Goal: Task Accomplishment & Management: Use online tool/utility

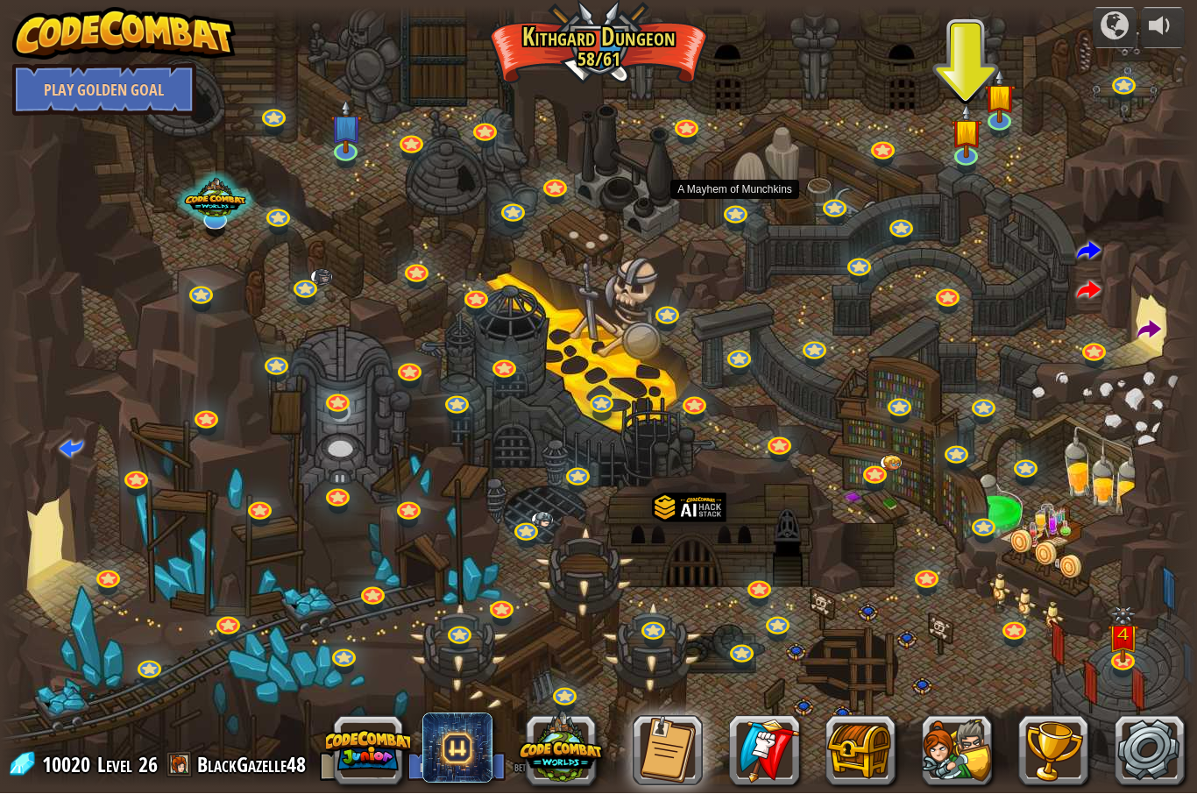
click at [738, 207] on link at bounding box center [734, 215] width 35 height 26
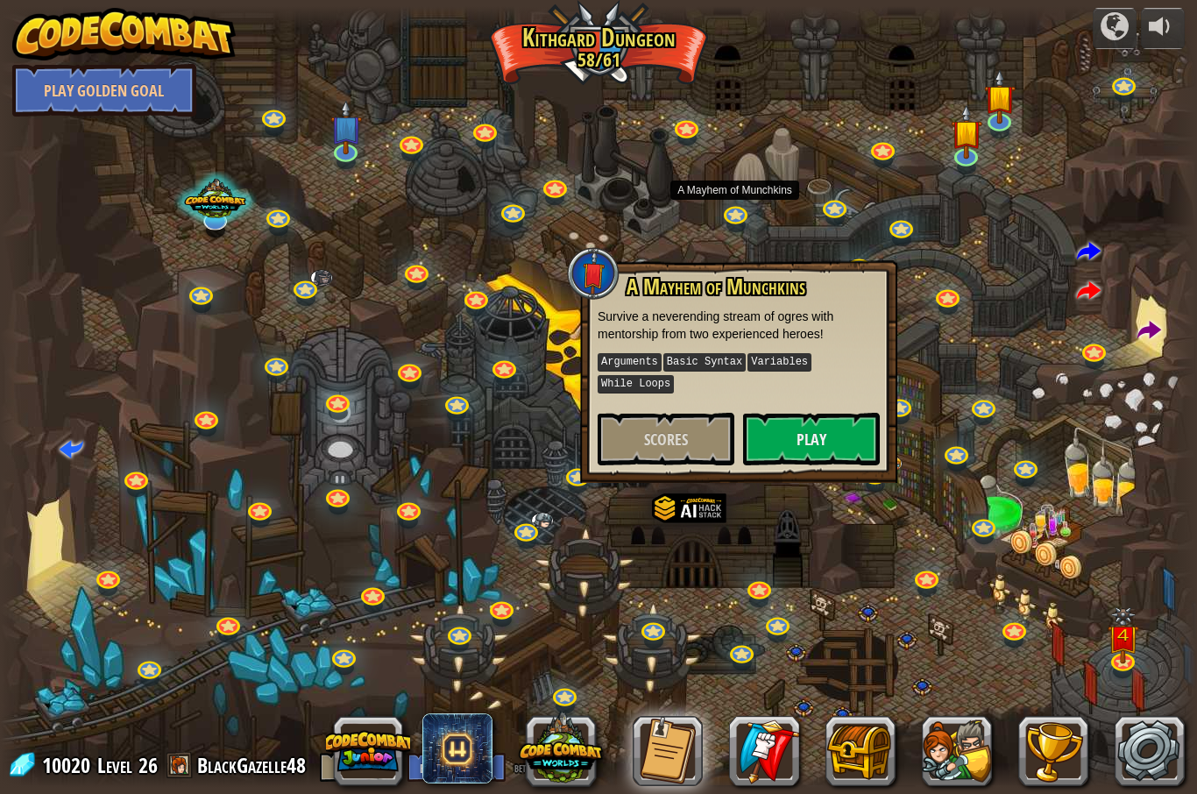
click at [1145, 325] on span at bounding box center [1149, 331] width 24 height 24
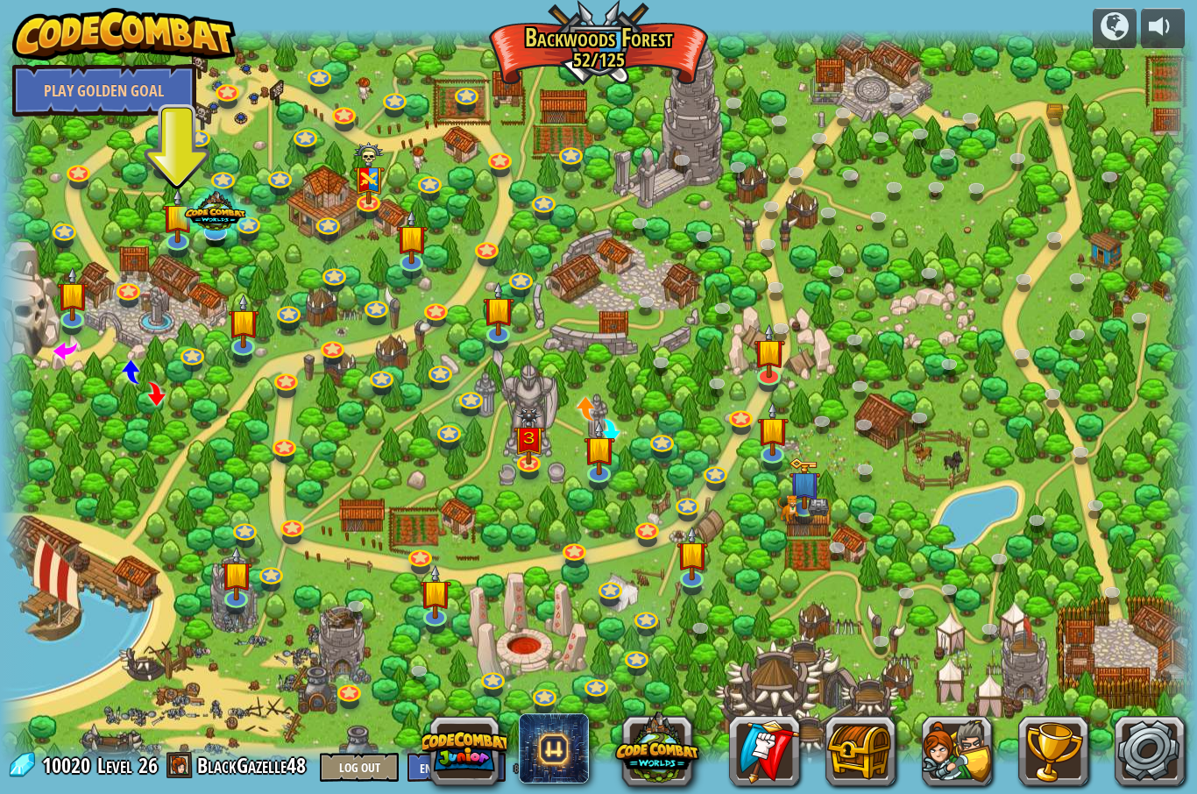
click at [523, 448] on img at bounding box center [529, 437] width 32 height 57
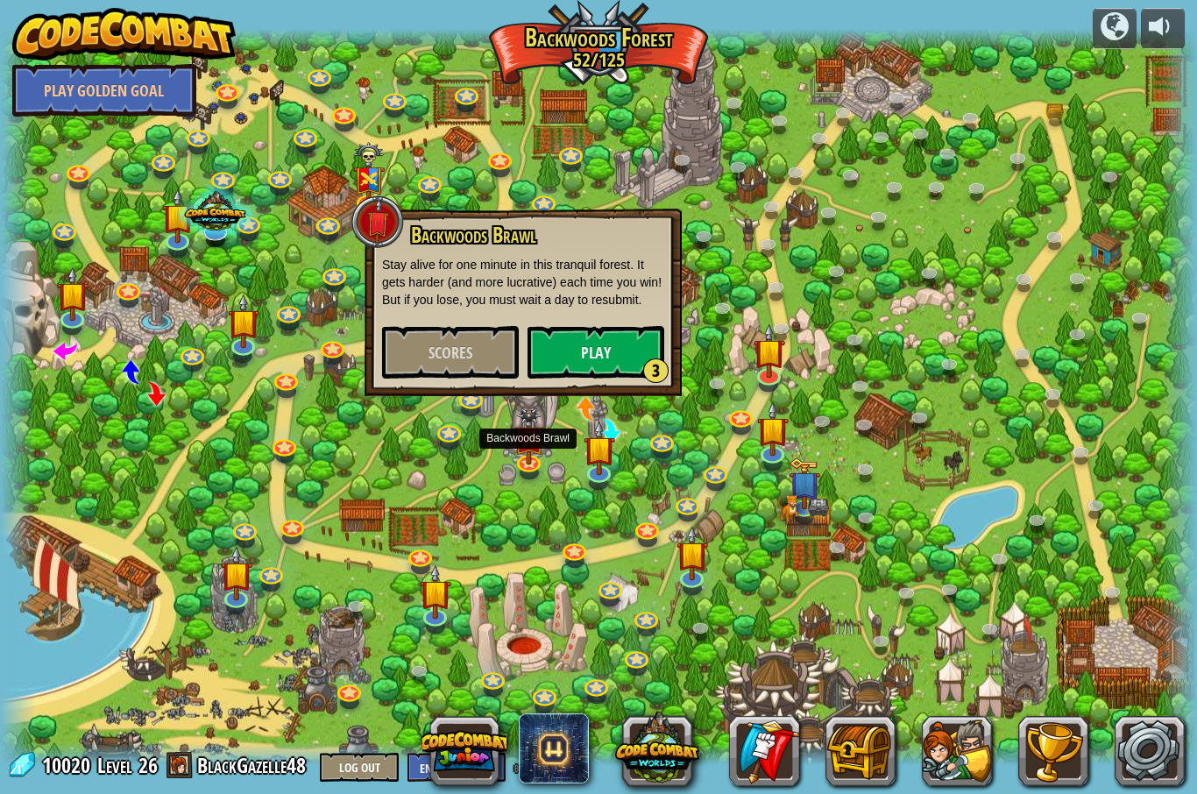
click at [436, 342] on span "Scores" at bounding box center [450, 353] width 44 height 22
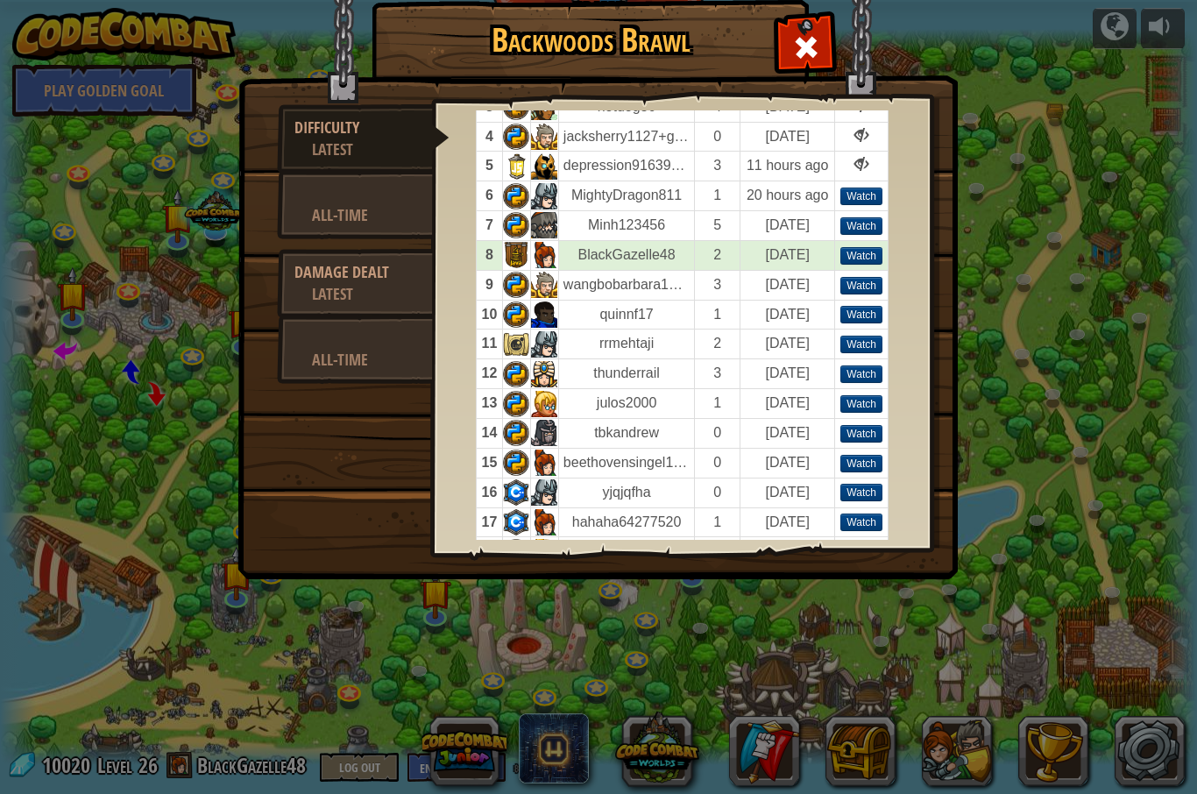
scroll to position [157, 0]
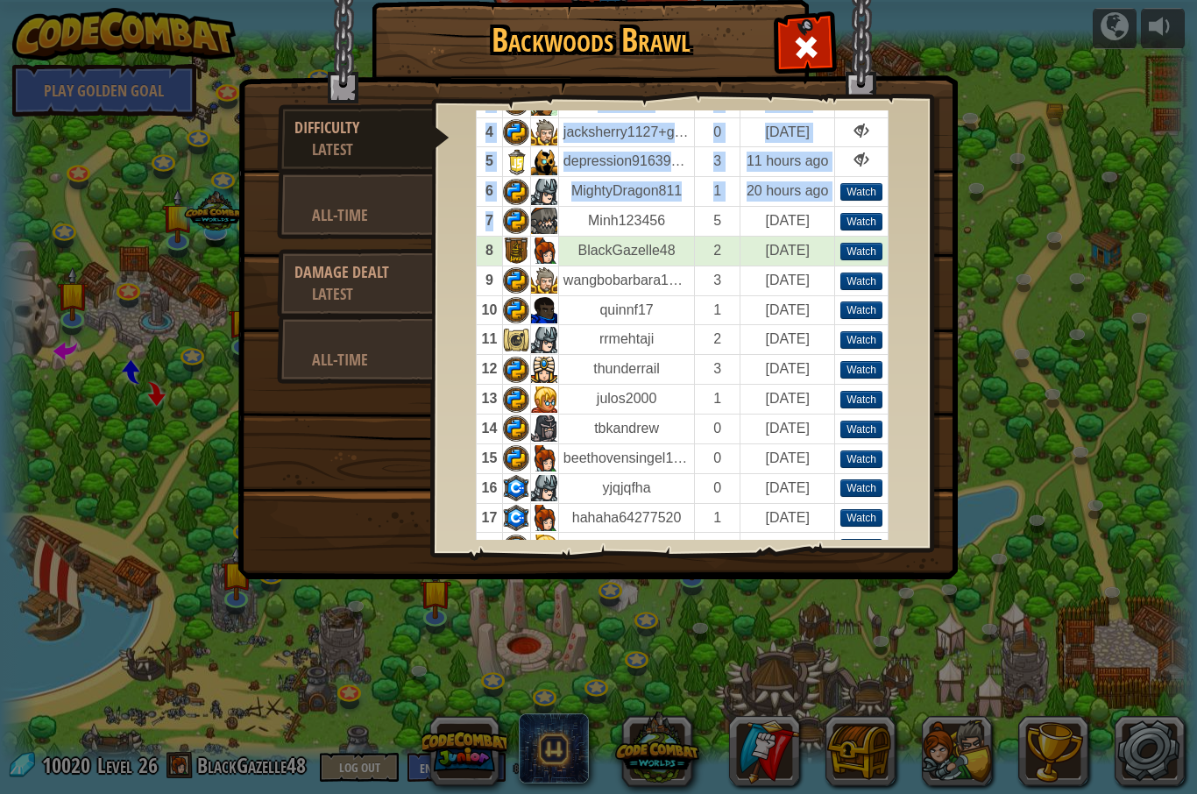
click at [448, 374] on div "Top Players by Difficulty , Latest Player Score When 1 OrrixJr 0 4 hours ago 2 …" at bounding box center [682, 324] width 500 height 429
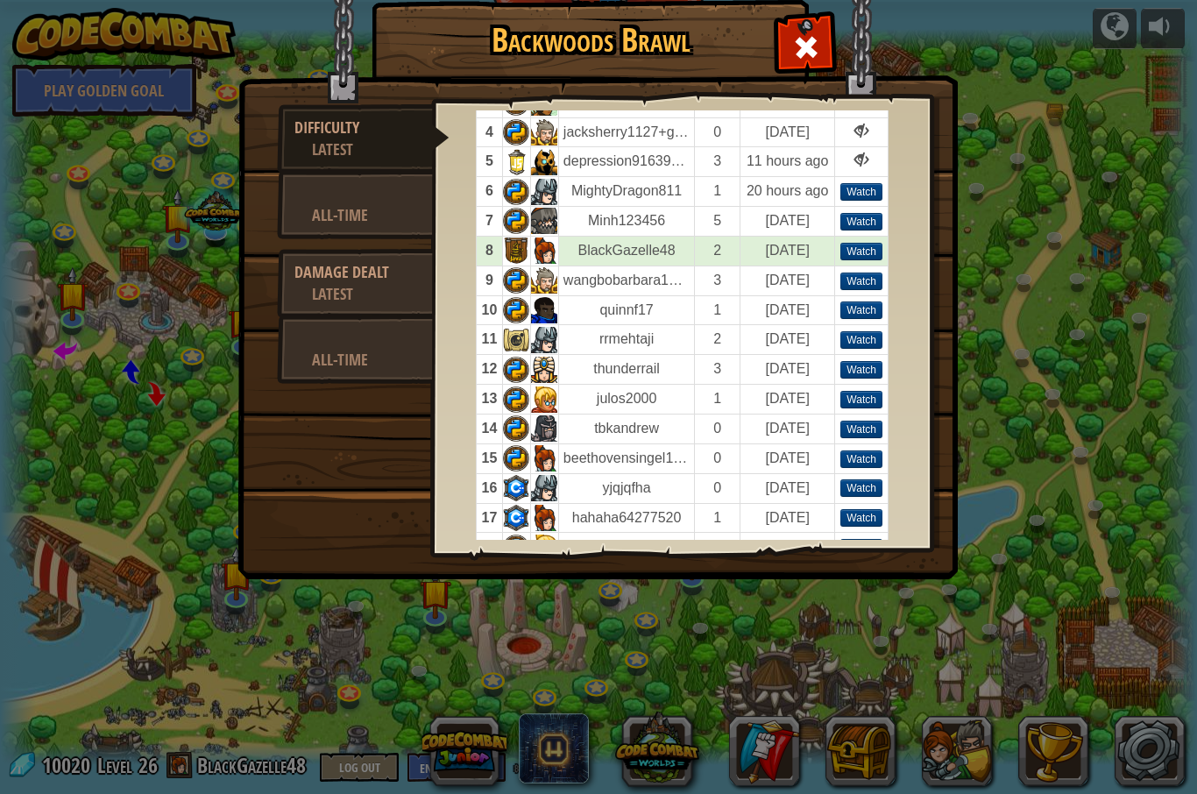
click at [502, 215] on td at bounding box center [516, 222] width 28 height 30
click at [783, 45] on div at bounding box center [805, 43] width 55 height 55
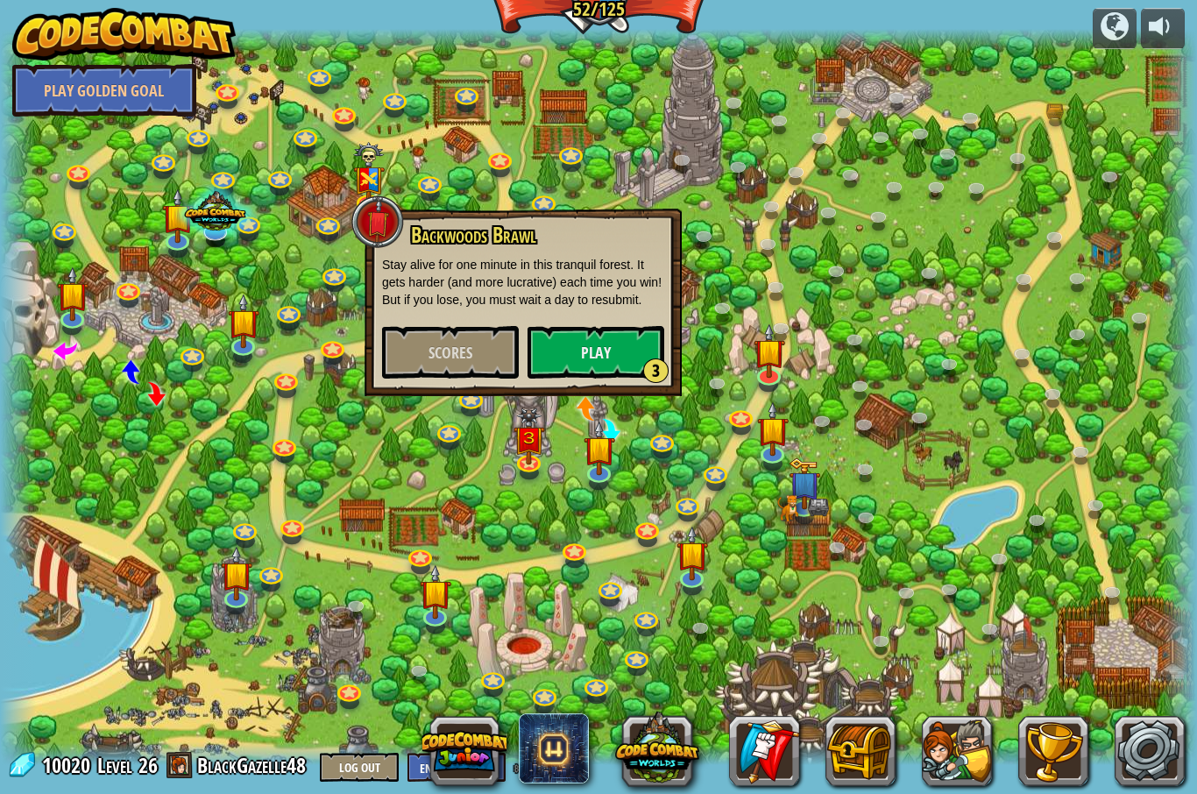
click at [564, 355] on button "Play 3" at bounding box center [595, 352] width 137 height 53
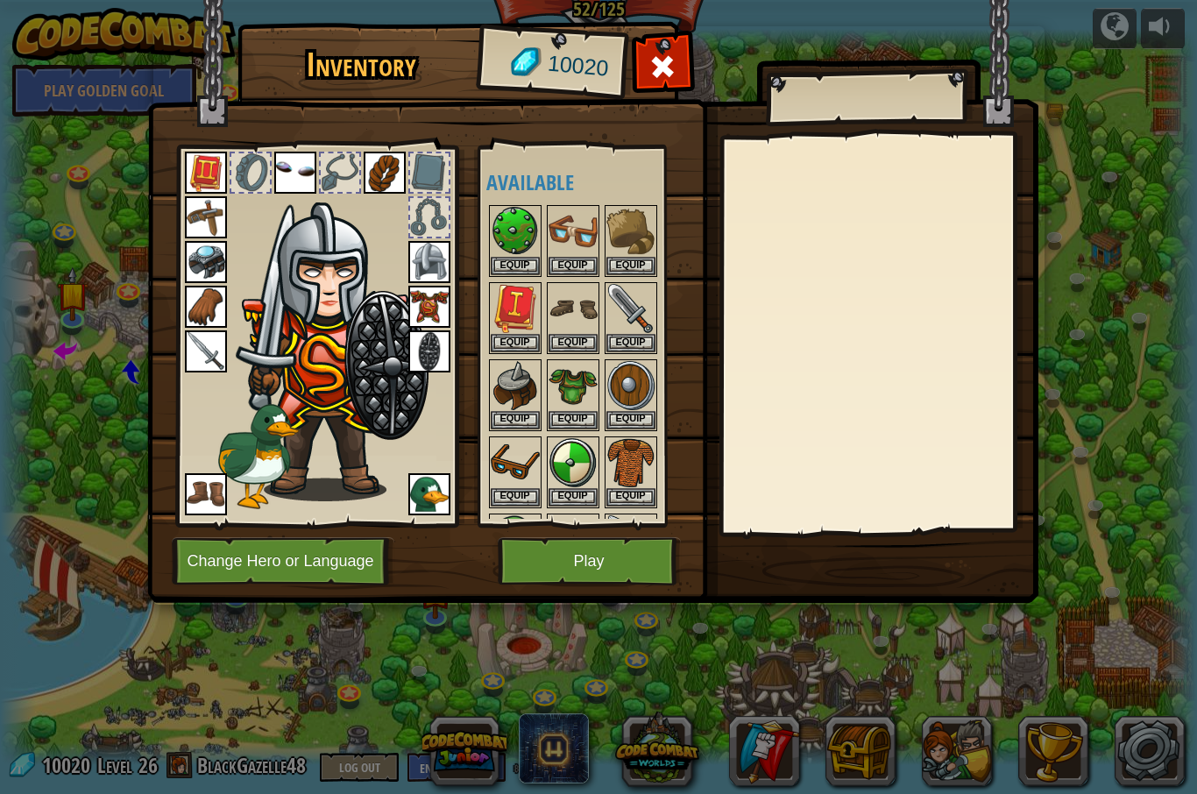
click at [575, 574] on button "Play" at bounding box center [589, 561] width 183 height 48
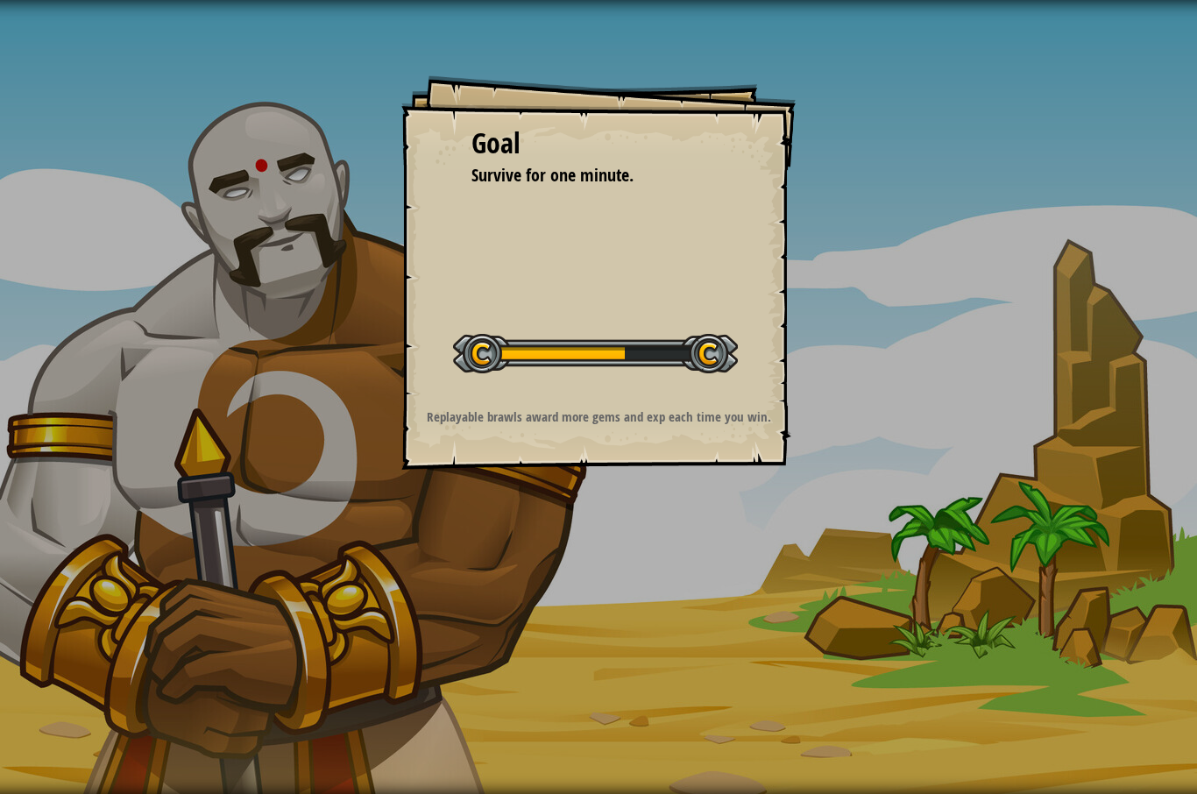
click at [1002, 152] on div "Goal Survive for one minute. Start Level Error loading from server. Try refresh…" at bounding box center [598, 397] width 1197 height 794
click at [989, 161] on div "Goal Survive for one minute. Start Level Error loading from server. Try refresh…" at bounding box center [598, 397] width 1197 height 794
click at [1061, 563] on div "Goal Survive for one minute. Start Level Error loading from server. Try refresh…" at bounding box center [598, 397] width 1197 height 794
click at [1096, 548] on div "Goal Survive for one minute. Start Level Error loading from server. Try refresh…" at bounding box center [598, 397] width 1197 height 794
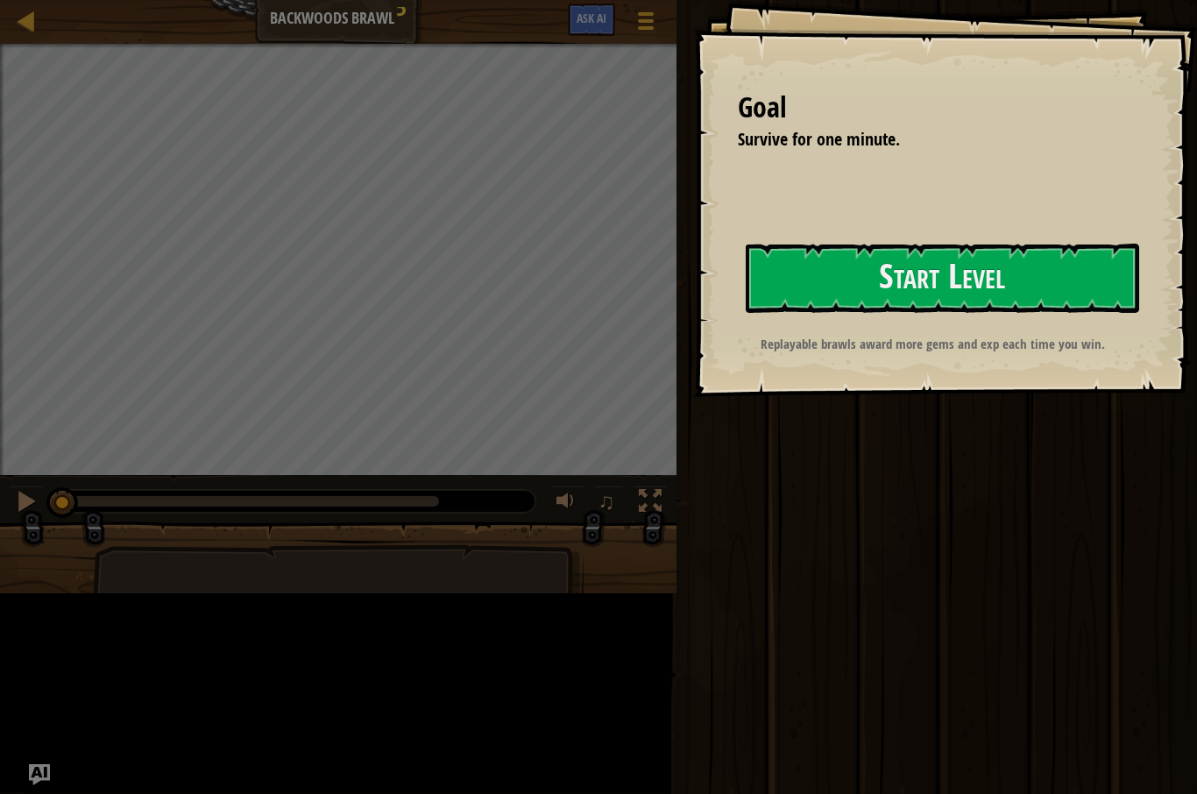
click at [1077, 568] on div "Run ⇧↵ Submit Done" at bounding box center [934, 392] width 526 height 785
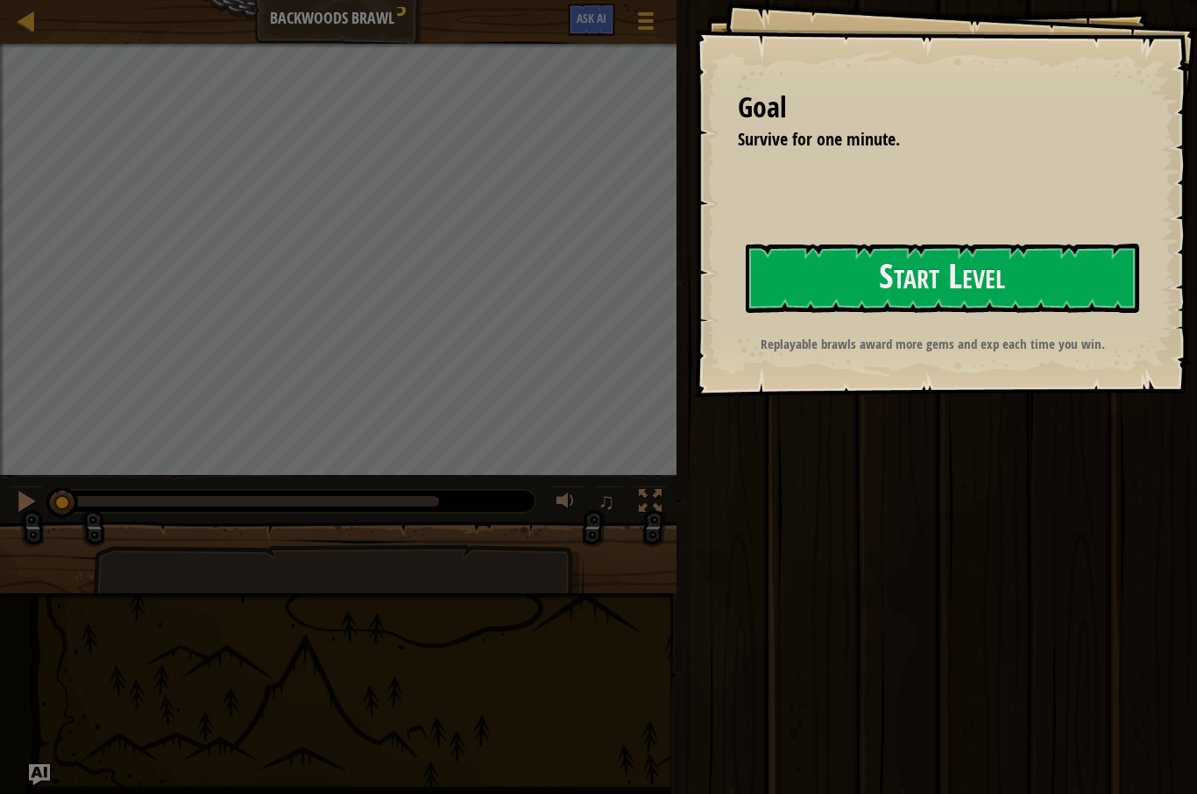
click at [946, 269] on button "Start Level" at bounding box center [941, 278] width 393 height 69
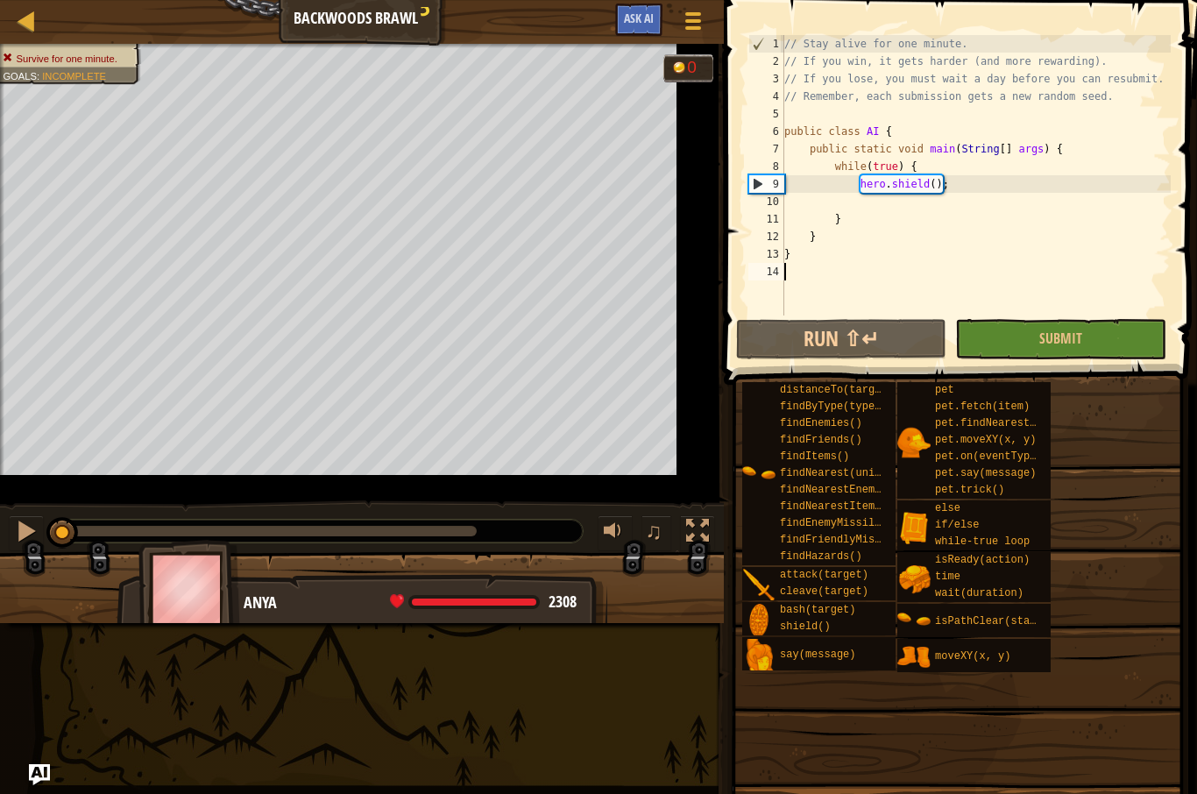
click at [843, 347] on button "Run ⇧↵" at bounding box center [841, 339] width 210 height 40
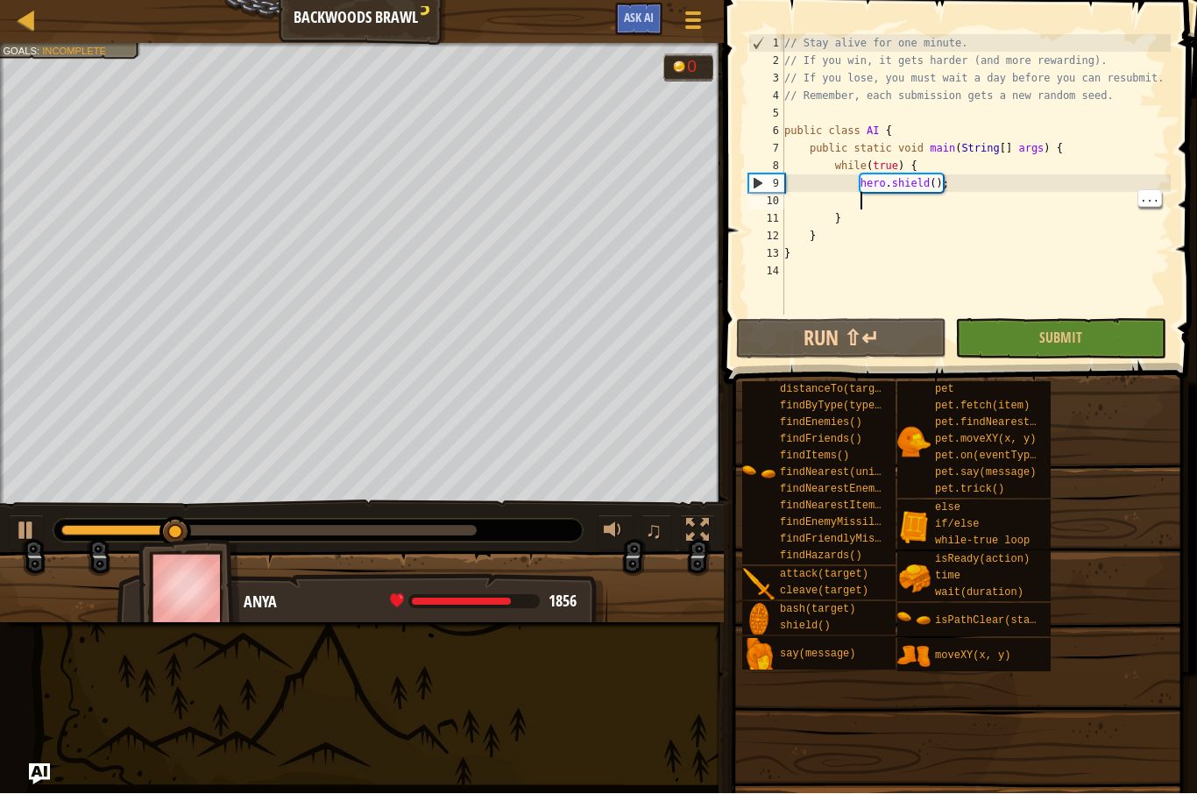
click at [1077, 339] on span "Submit" at bounding box center [1060, 337] width 43 height 19
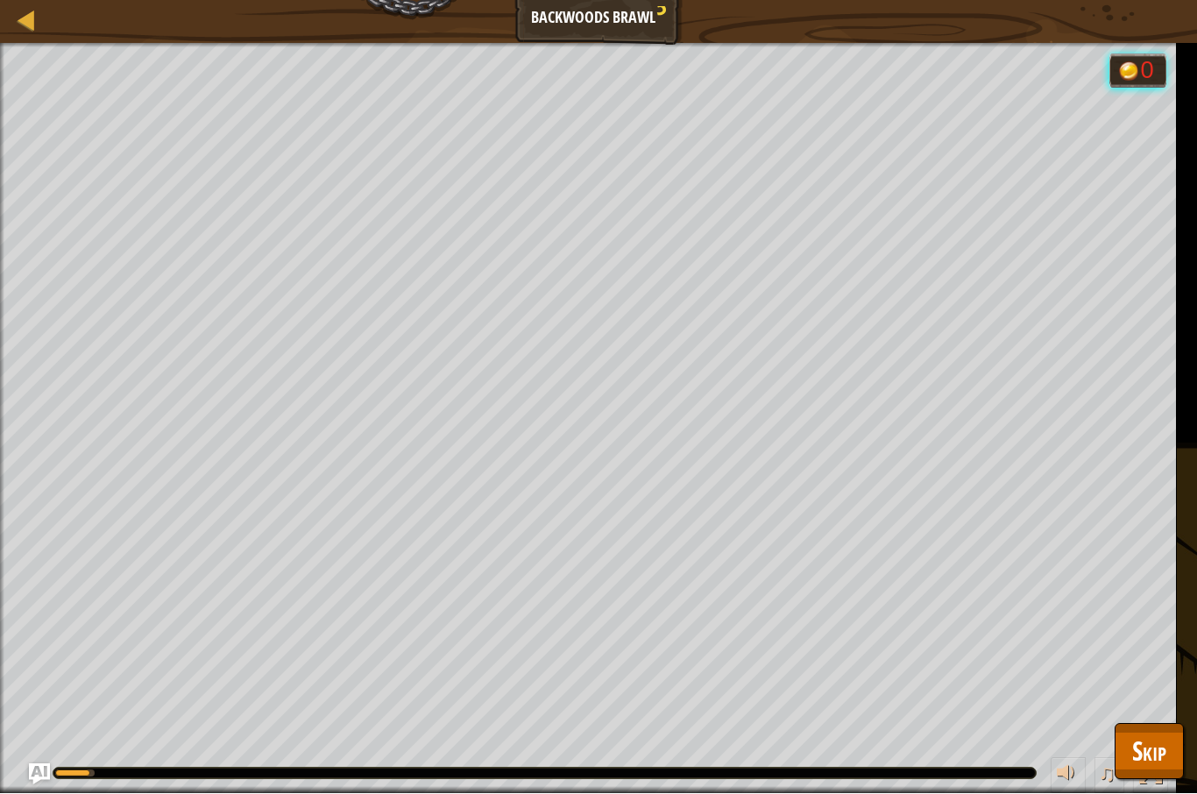
click at [35, 29] on div at bounding box center [27, 21] width 22 height 22
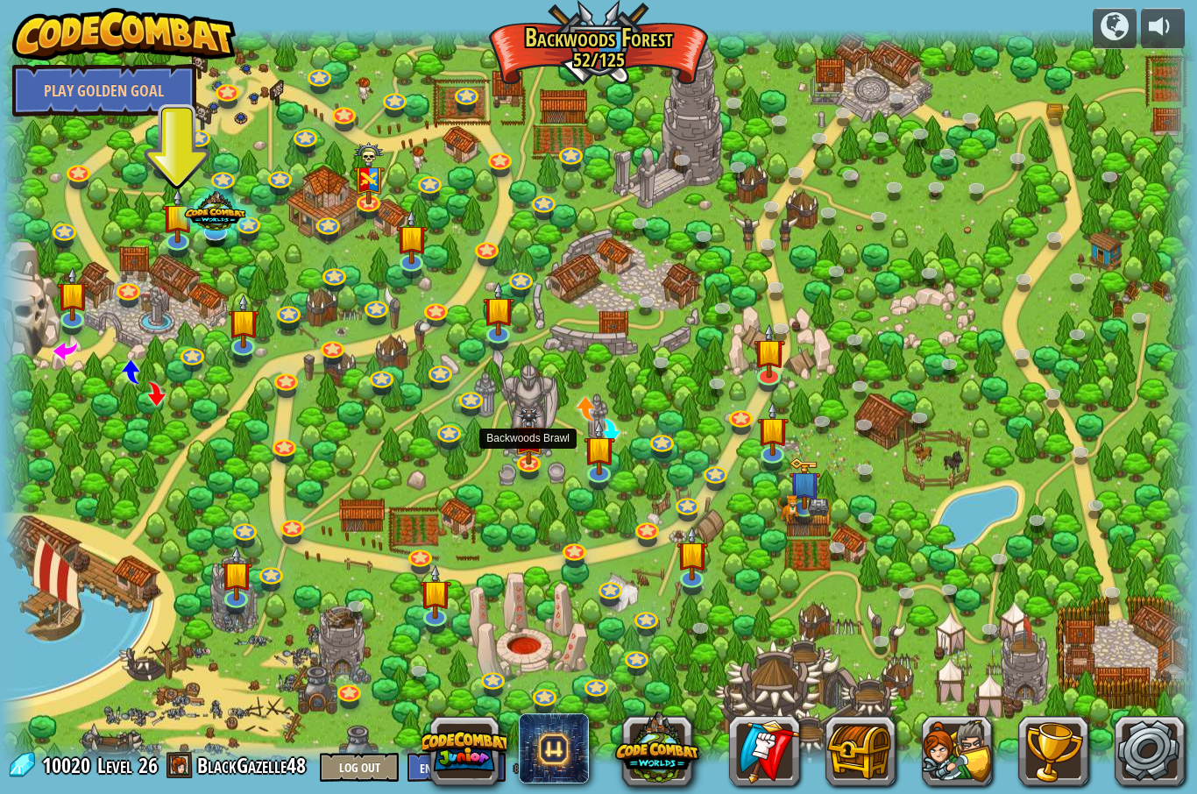
click at [526, 441] on img at bounding box center [529, 437] width 32 height 57
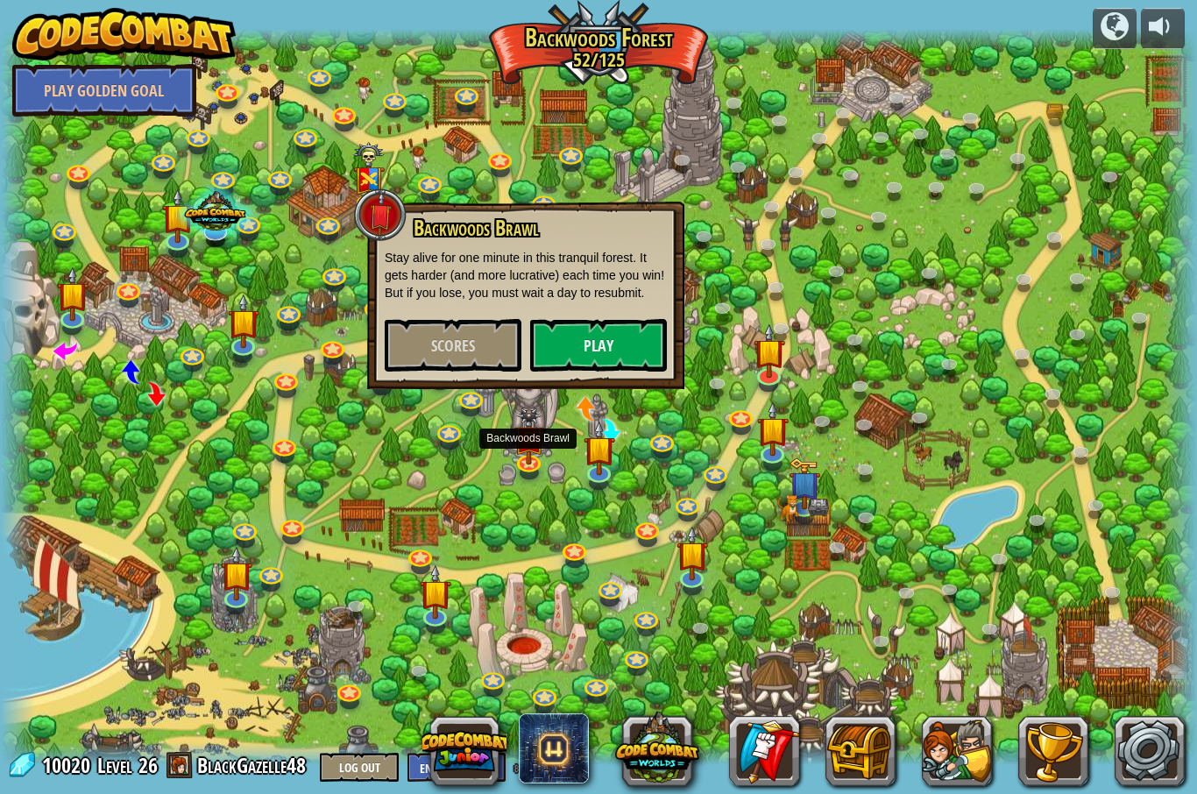
click at [595, 334] on button "Play" at bounding box center [598, 345] width 137 height 53
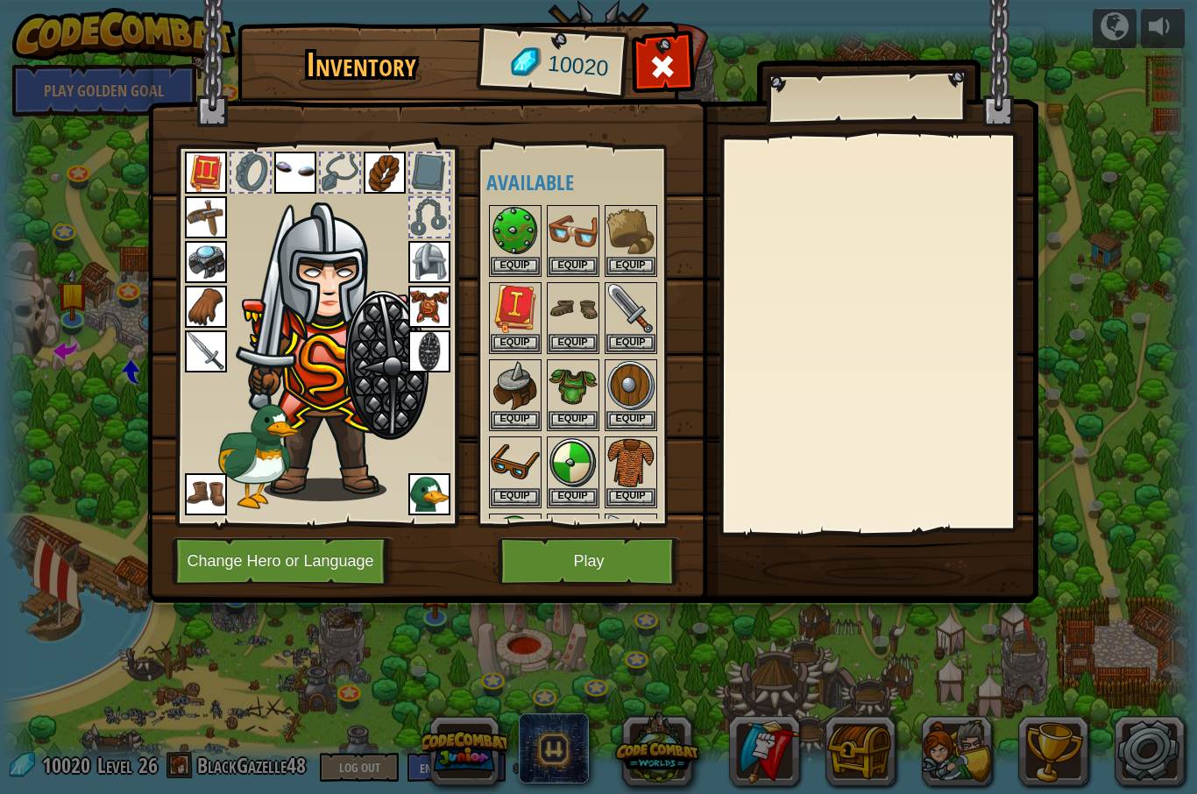
click at [688, 55] on img at bounding box center [592, 285] width 891 height 636
click at [660, 34] on img at bounding box center [592, 285] width 891 height 636
click at [636, 79] on img at bounding box center [592, 285] width 891 height 636
click at [672, 76] on span at bounding box center [662, 67] width 28 height 28
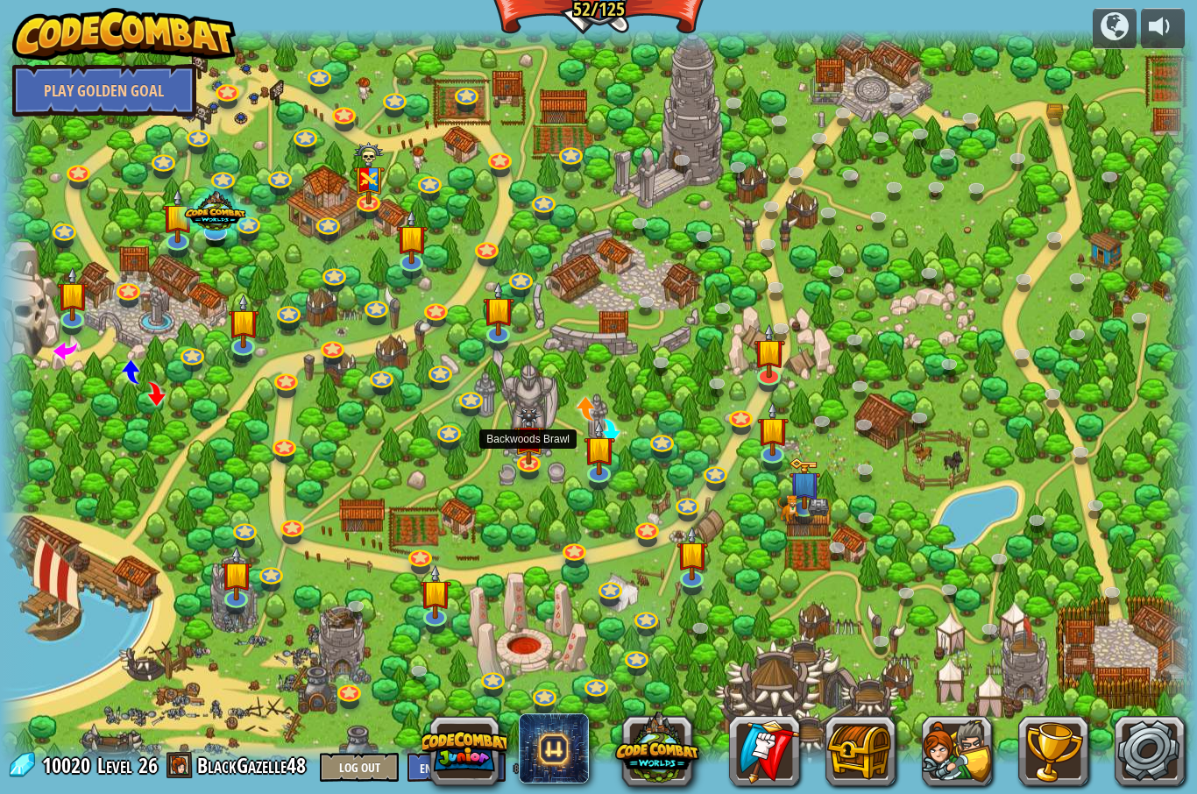
click at [521, 442] on img at bounding box center [529, 437] width 32 height 57
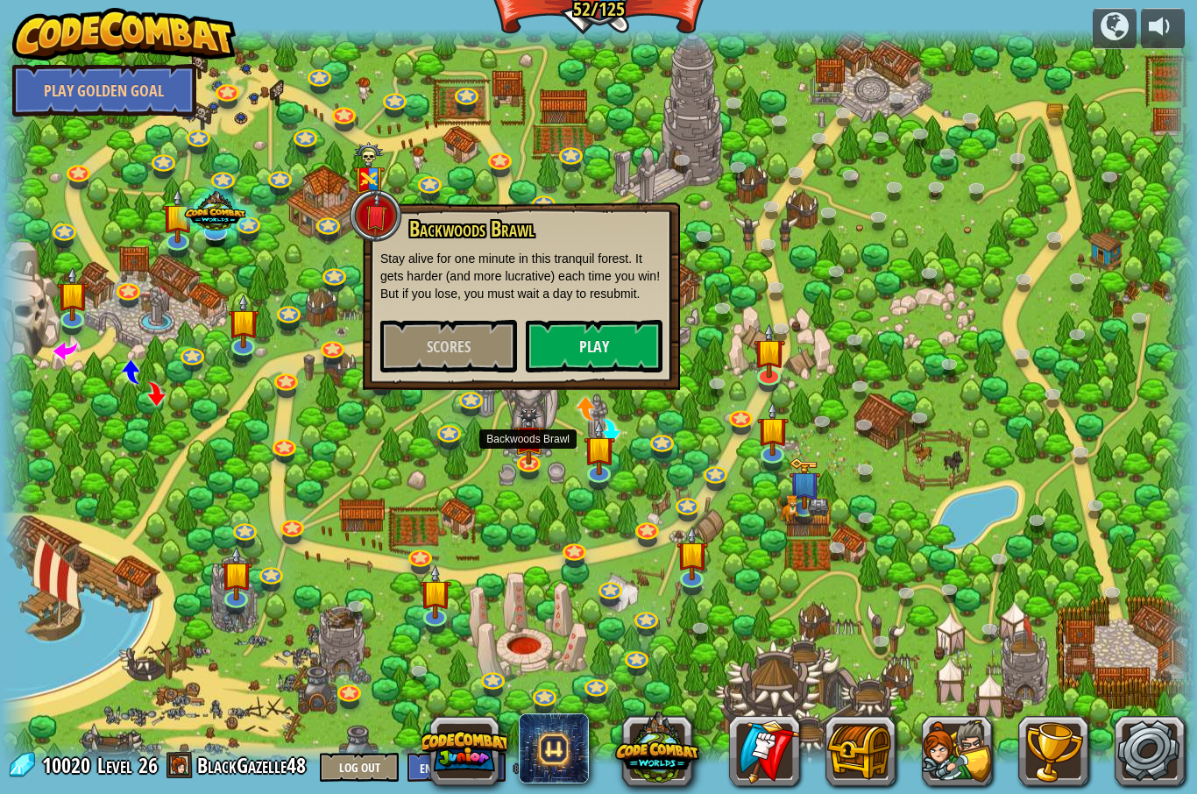
click at [439, 332] on button "Scores" at bounding box center [448, 346] width 137 height 53
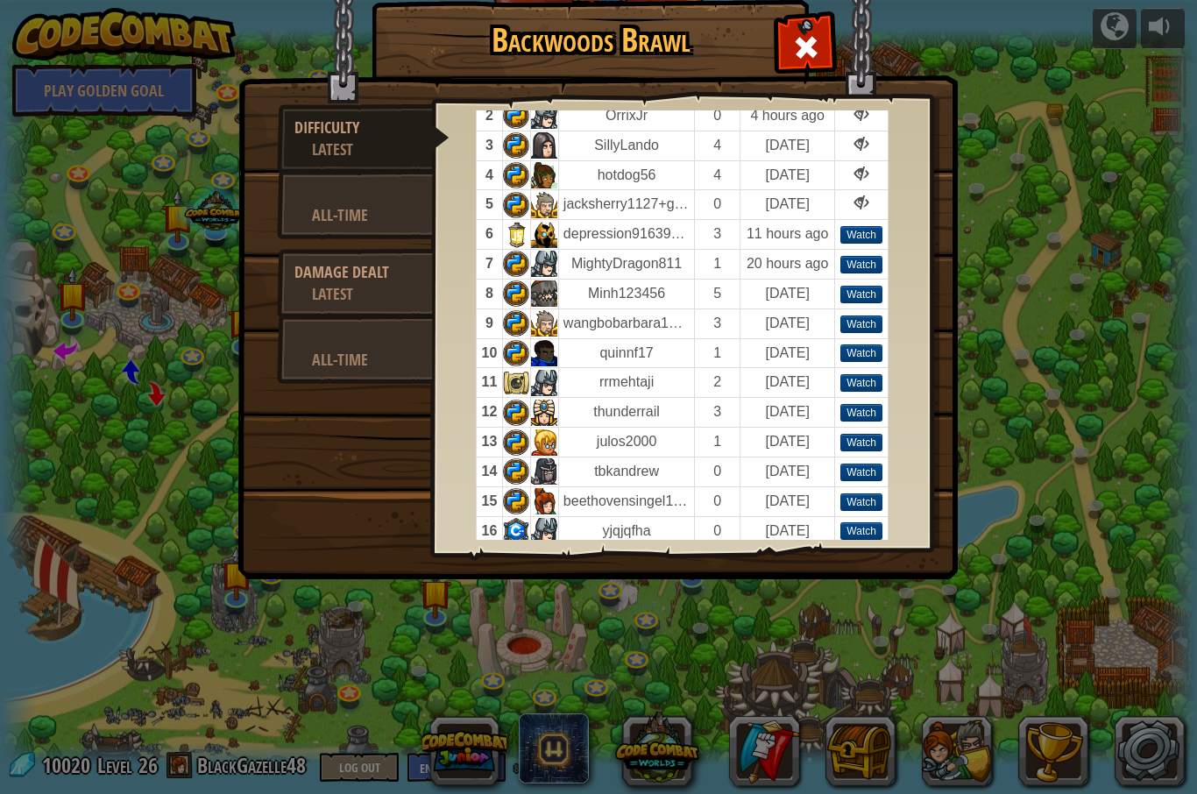
scroll to position [114, 0]
click at [651, 231] on td "depression91639282" at bounding box center [626, 235] width 136 height 30
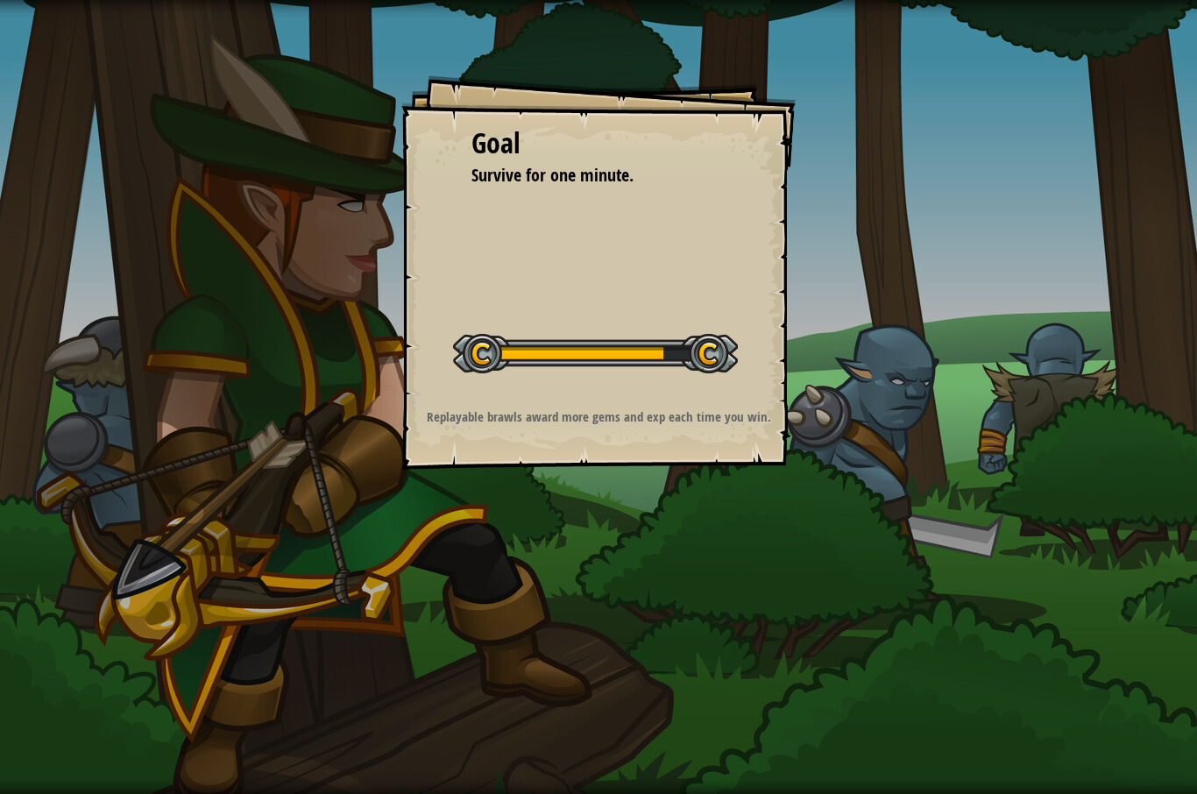
click at [1034, 395] on div "Goal Survive for one minute. Start Level Error loading from server. Try refresh…" at bounding box center [598, 397] width 1197 height 794
click at [1025, 413] on div "Goal Survive for one minute. Start Level Error loading from server. Try refresh…" at bounding box center [598, 397] width 1197 height 794
click at [1026, 435] on div "Goal Survive for one minute. Start Level Error loading from server. Try refresh…" at bounding box center [598, 397] width 1197 height 794
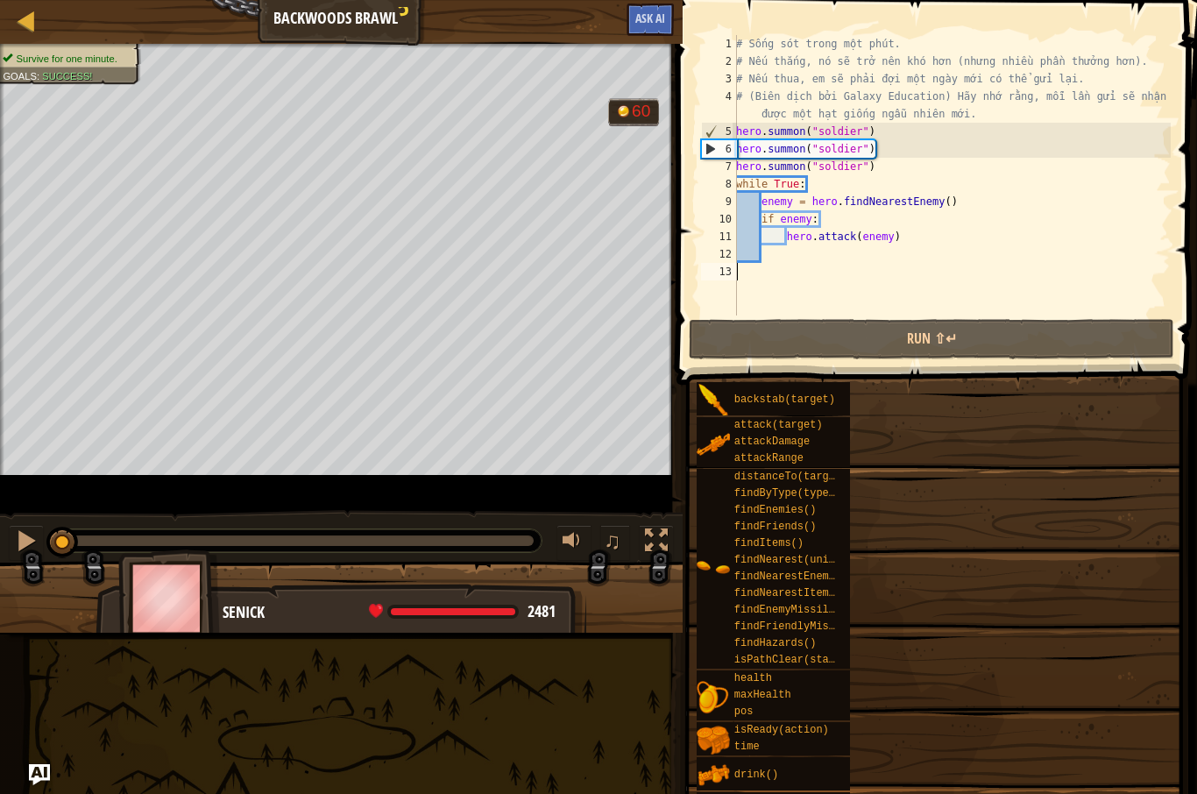
click at [1029, 448] on div "backstab(target) attack(target) attackDamage attackRange distanceTo(target) fin…" at bounding box center [939, 808] width 489 height 855
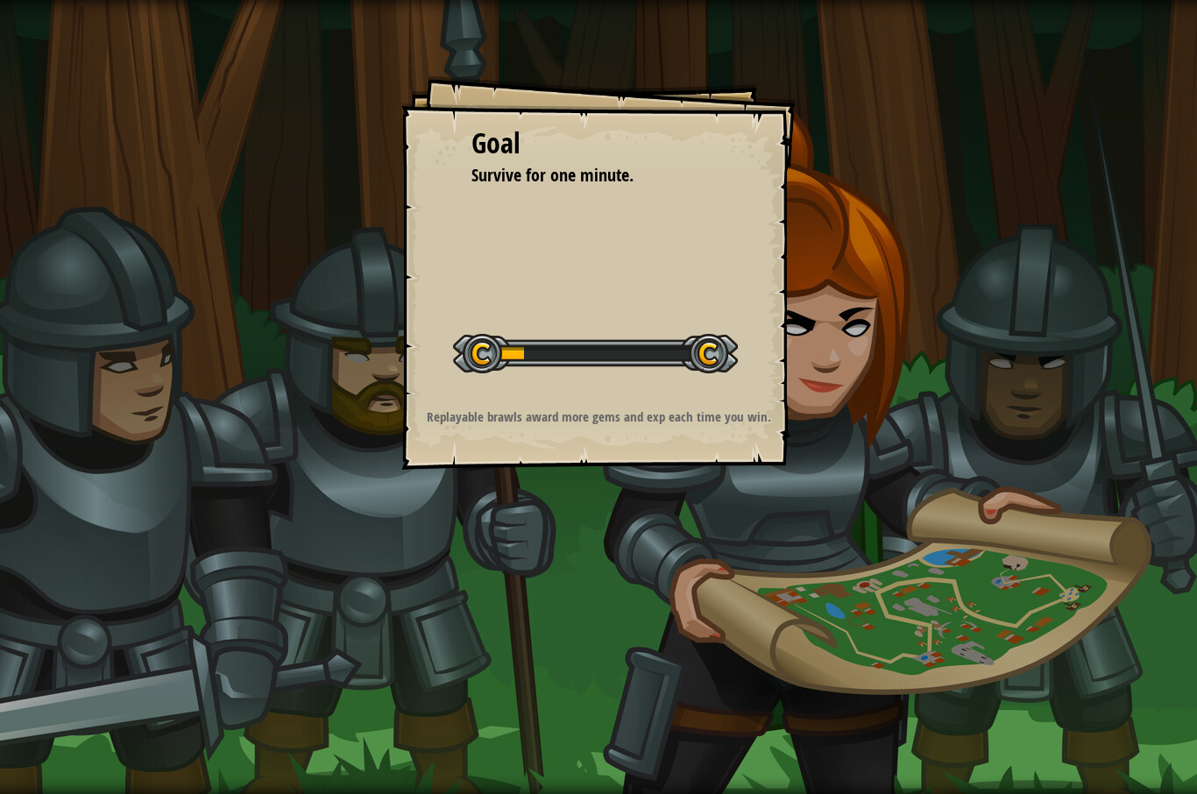
click at [199, 371] on div "Goal Survive for one minute. Start Level Error loading from server. Try refresh…" at bounding box center [598, 397] width 1197 height 794
click at [201, 379] on div "Goal Survive for one minute. Start Level Error loading from server. Try refresh…" at bounding box center [598, 397] width 1197 height 794
click at [188, 398] on div "Goal Survive for one minute. Start Level Error loading from server. Try refresh…" at bounding box center [598, 397] width 1197 height 794
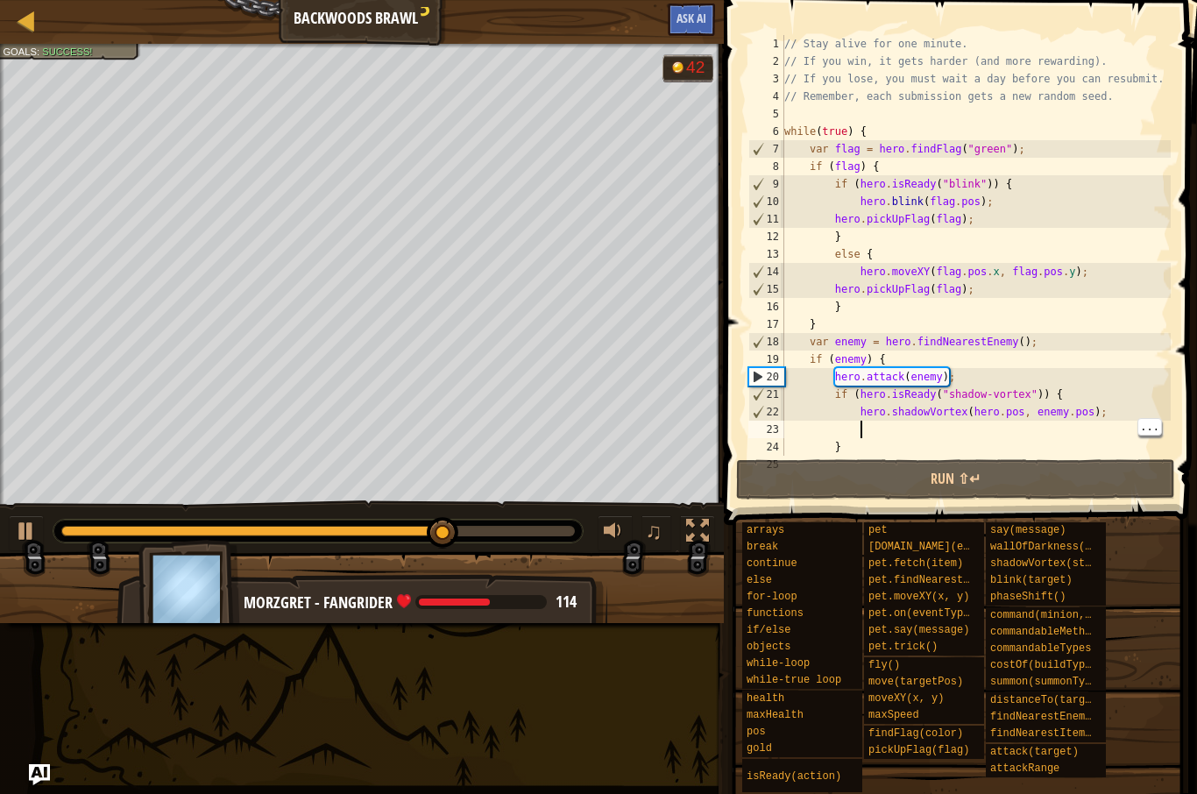
click at [975, 420] on div "// Stay alive for one minute. // If you win, it gets harder (and more rewarding…" at bounding box center [975, 262] width 390 height 455
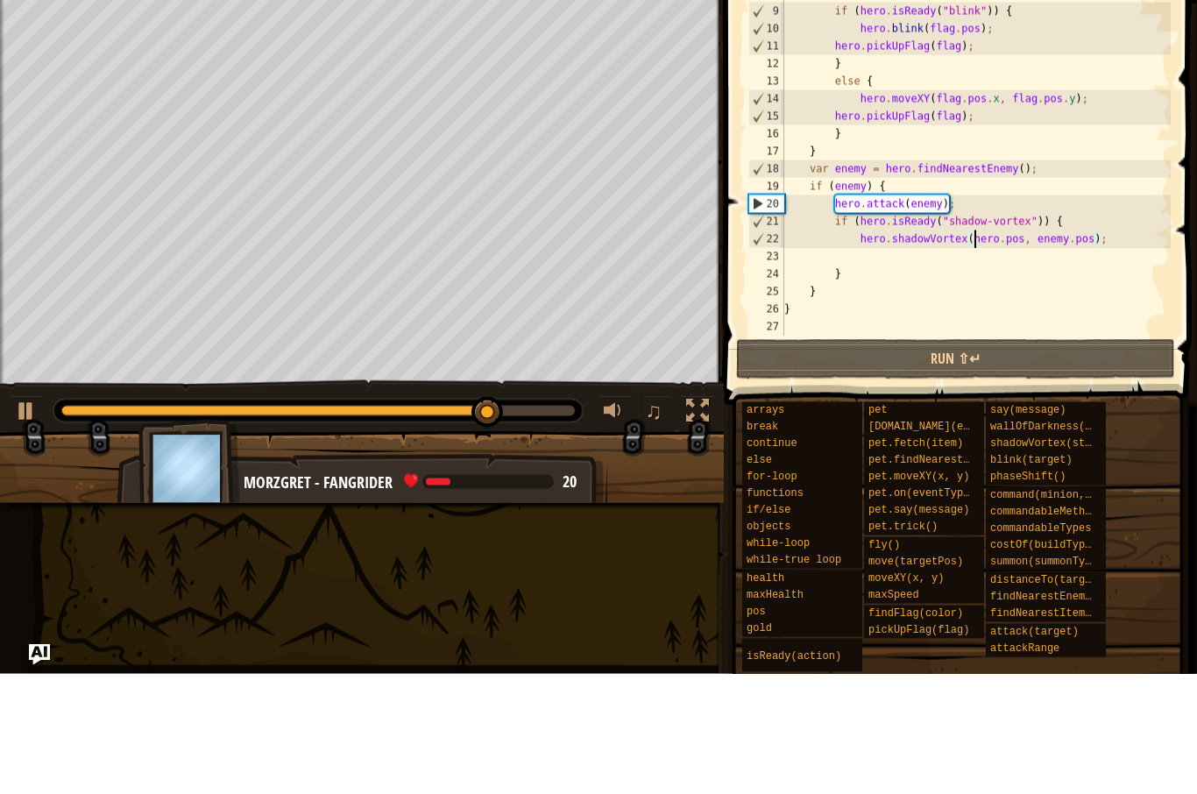
scroll to position [53, 0]
type textarea "}"
click at [881, 257] on div "// Remember, each submission gets a new random seed. while ( true ) { var flag …" at bounding box center [975, 262] width 390 height 455
type textarea "h"
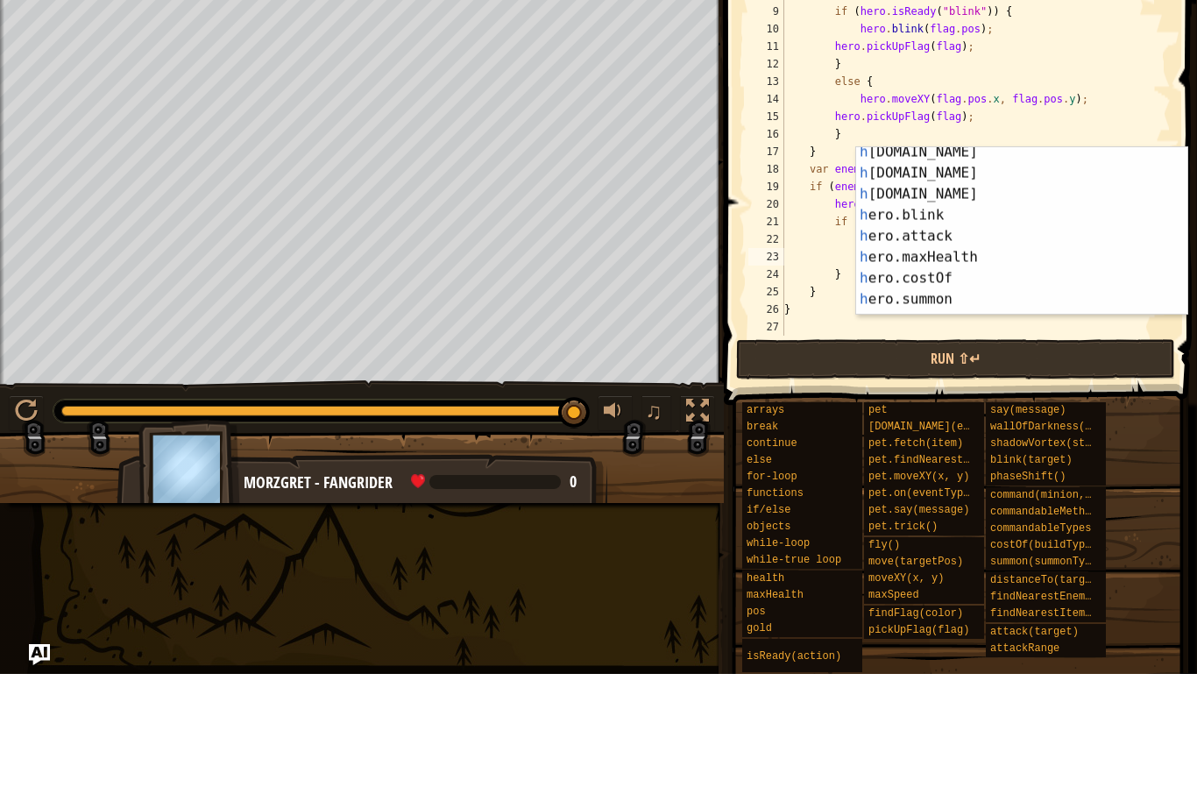
scroll to position [112, 0]
click at [985, 298] on div "h ero.fly press enter h ero.gold press enter h ero.health press enter h ero.bli…" at bounding box center [1021, 364] width 331 height 210
type textarea "hero.summon("soldier");"
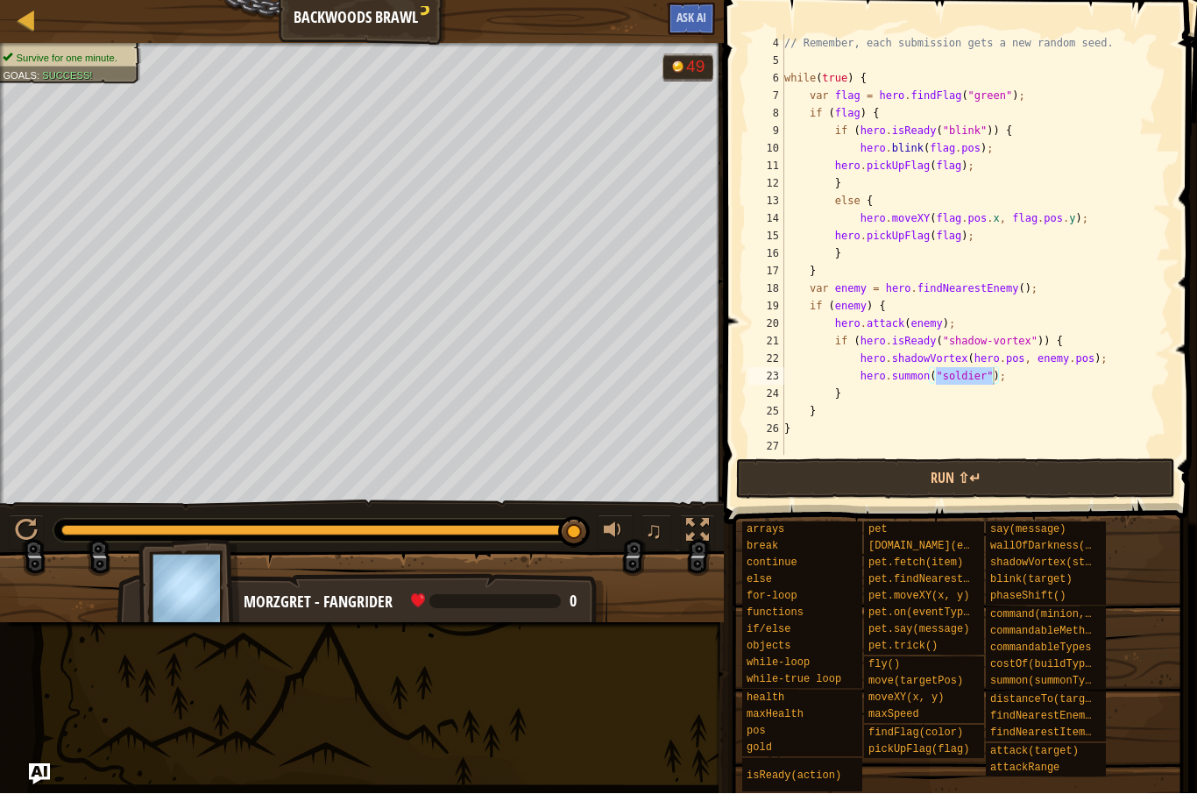
click at [840, 465] on button "Run ⇧↵" at bounding box center [955, 479] width 439 height 40
